Goal: Task Accomplishment & Management: Use online tool/utility

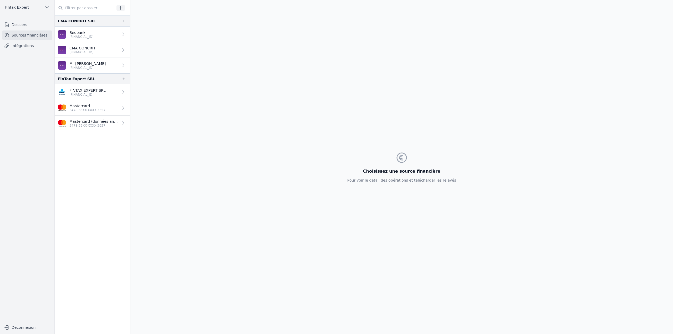
click at [94, 31] on p "Beobank" at bounding box center [81, 32] width 24 height 5
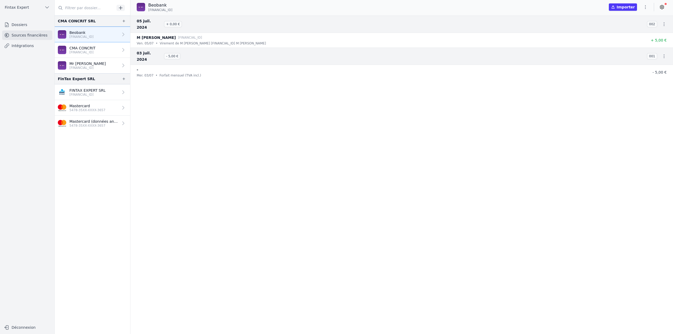
click at [105, 53] on link "CMA CONCRIT [FINANCIAL_ID]" at bounding box center [92, 50] width 75 height 16
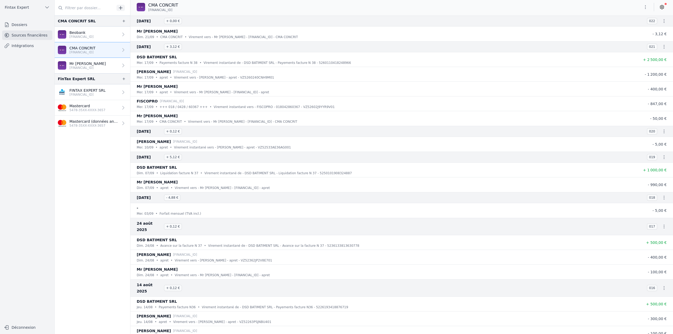
click at [105, 65] on p "Mr [PERSON_NAME]" at bounding box center [87, 63] width 37 height 5
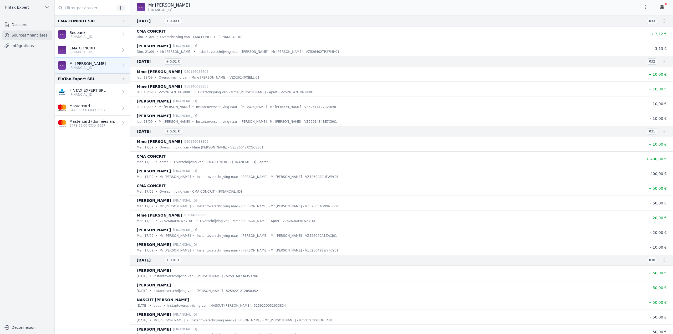
click at [98, 93] on p "[FINANCIAL_ID]" at bounding box center [87, 95] width 36 height 4
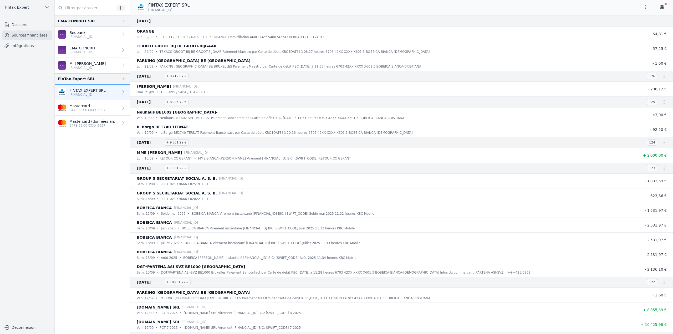
click at [99, 125] on p "5478-35XX-XXXX-3657" at bounding box center [93, 126] width 49 height 4
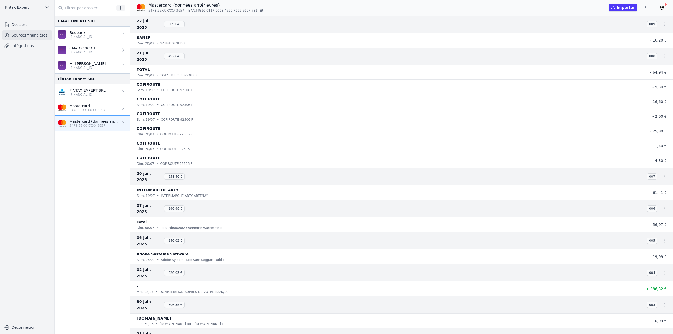
click at [100, 109] on p "5478-35XX-XXXX-3657" at bounding box center [87, 110] width 36 height 4
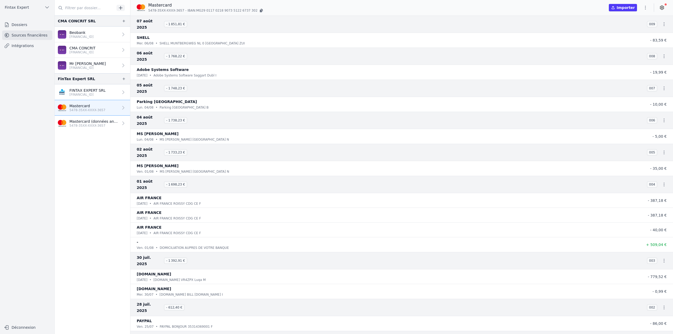
click at [105, 124] on p "5478-35XX-XXXX-3657" at bounding box center [93, 126] width 49 height 4
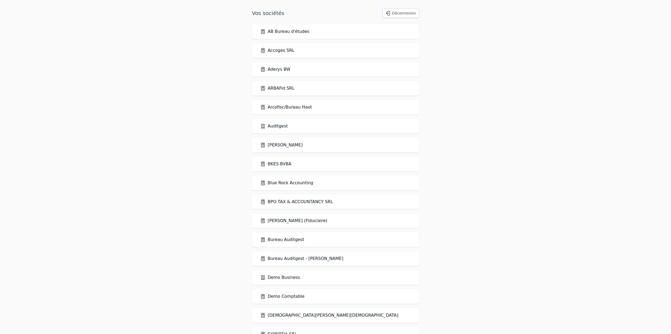
click at [290, 34] on link "AB Bureau d'études" at bounding box center [284, 31] width 49 height 6
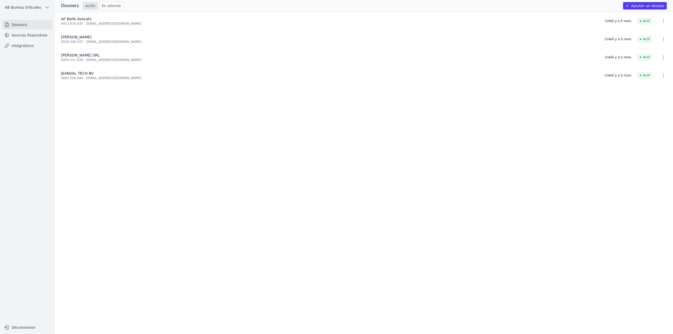
click at [27, 51] on nav "Dossiers Sources financières Intégrations" at bounding box center [27, 169] width 46 height 298
click at [27, 47] on link "Intégrations" at bounding box center [27, 45] width 50 height 9
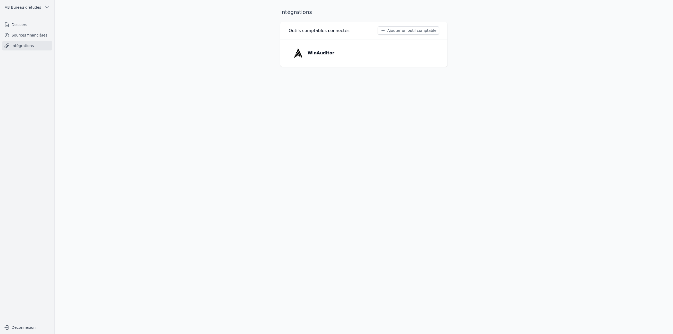
click at [402, 30] on button "Ajouter un outil comptable" at bounding box center [408, 30] width 61 height 8
